Goal: Task Accomplishment & Management: Manage account settings

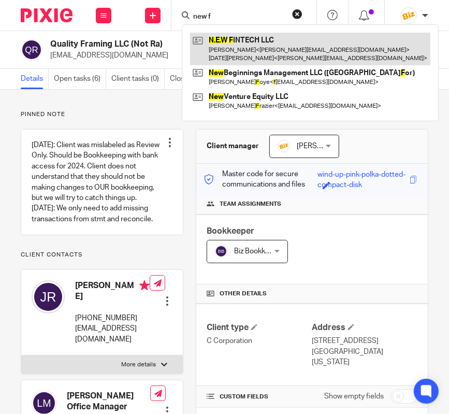
type input "new f"
click at [286, 46] on link at bounding box center [310, 49] width 240 height 32
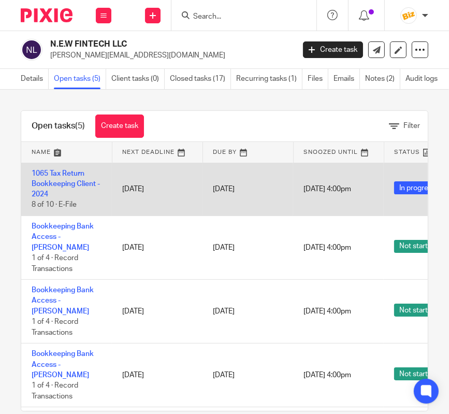
click at [62, 180] on td "1065 Tax Return Bookkeeping Client - 2024 8 of 10 · E-File" at bounding box center [66, 189] width 91 height 53
click at [62, 182] on link "1065 Tax Return Bookkeeping Client - 2024" at bounding box center [66, 184] width 68 height 28
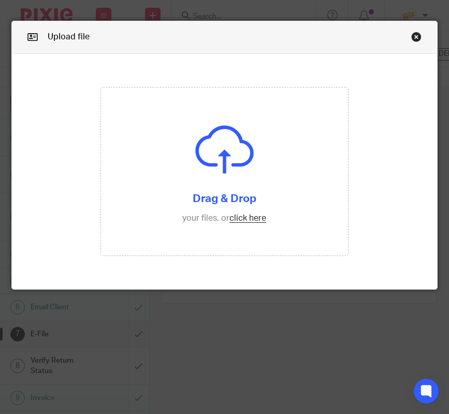
click at [203, 242] on input "file" at bounding box center [224, 171] width 247 height 168
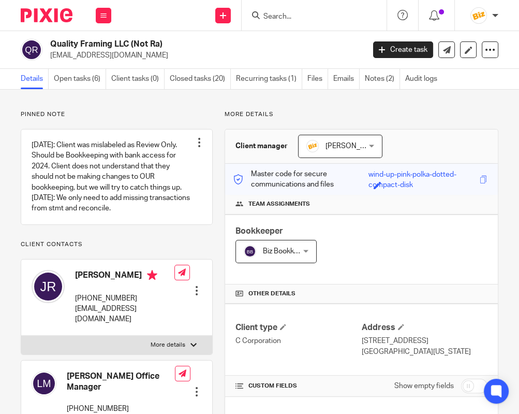
click at [276, 14] on input "Search" at bounding box center [308, 16] width 93 height 9
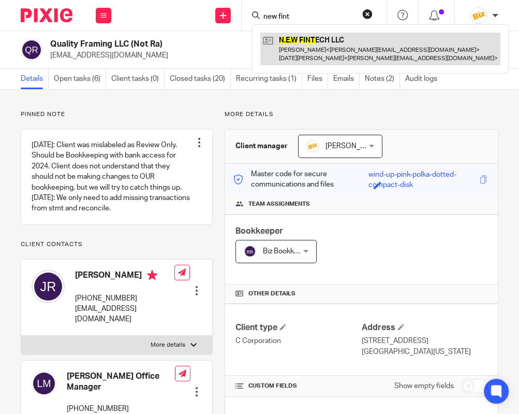
type input "new fint"
click at [294, 49] on link at bounding box center [380, 49] width 240 height 32
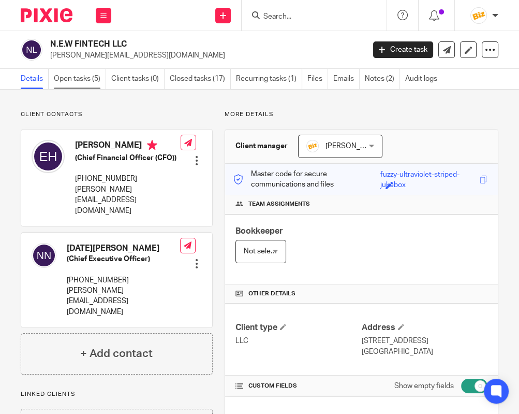
click at [68, 81] on link "Open tasks (5)" at bounding box center [80, 79] width 52 height 20
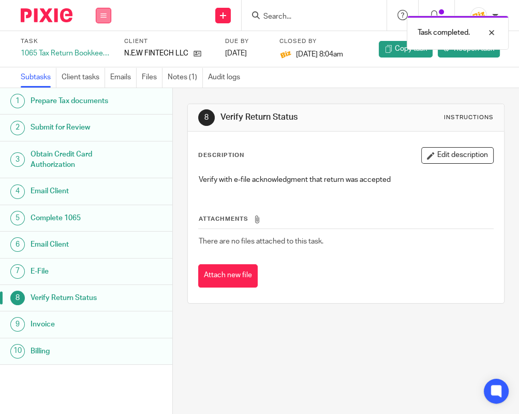
click at [106, 17] on icon at bounding box center [103, 15] width 6 height 6
click at [106, 52] on link "Work" at bounding box center [99, 48] width 18 height 7
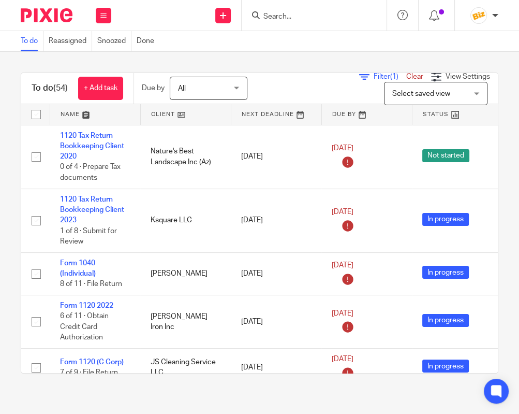
click at [315, 12] on input "Search" at bounding box center [308, 16] width 93 height 9
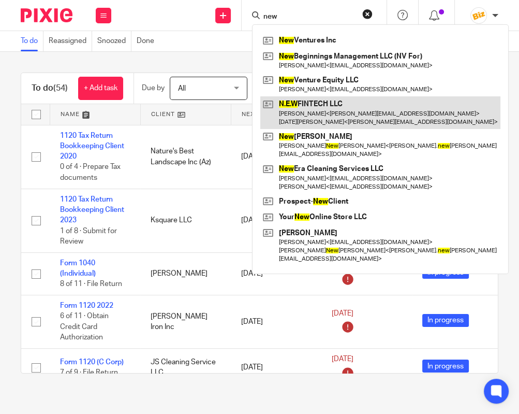
type input "new"
click at [316, 119] on link at bounding box center [380, 112] width 240 height 32
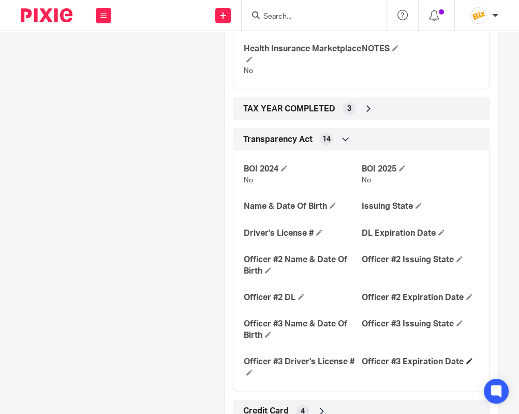
scroll to position [1854, 0]
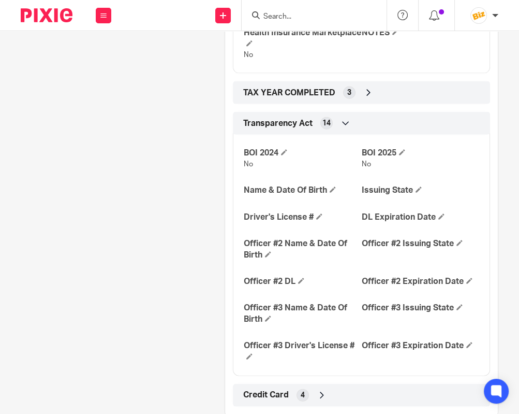
click at [371, 84] on div "TAX YEAR COMPLETED 3" at bounding box center [362, 93] width 242 height 18
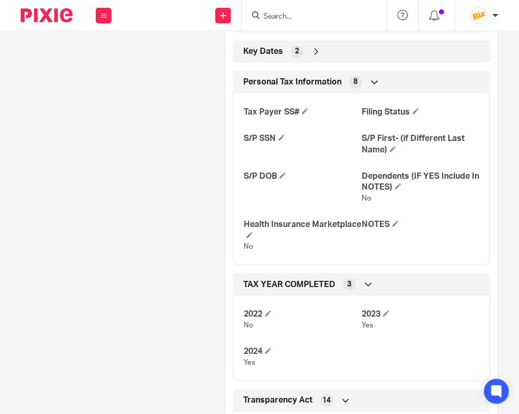
scroll to position [1564, 0]
